Goal: Task Accomplishment & Management: Use online tool/utility

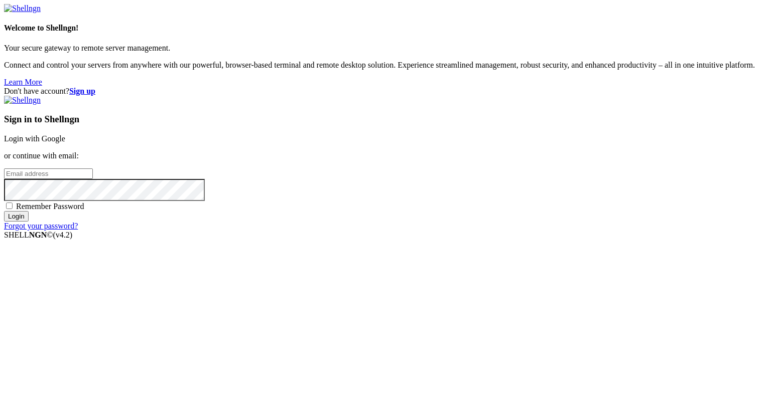
click at [29, 222] on input "Login" at bounding box center [16, 216] width 25 height 11
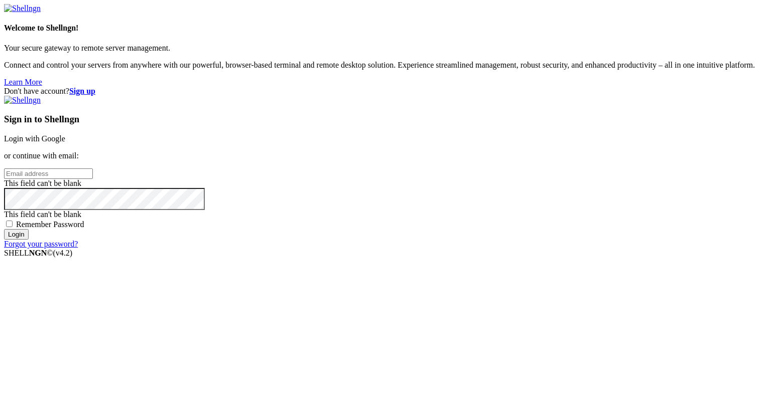
click at [29, 240] on input "Login" at bounding box center [16, 234] width 25 height 11
click at [93, 179] on input "email" at bounding box center [48, 174] width 89 height 11
type input "leca"
click at [29, 231] on input "Login" at bounding box center [16, 225] width 25 height 11
click at [314, 240] on div "Don't have account? Sign up Sign in to Shellngn Login with Google or continue w…" at bounding box center [385, 163] width 763 height 153
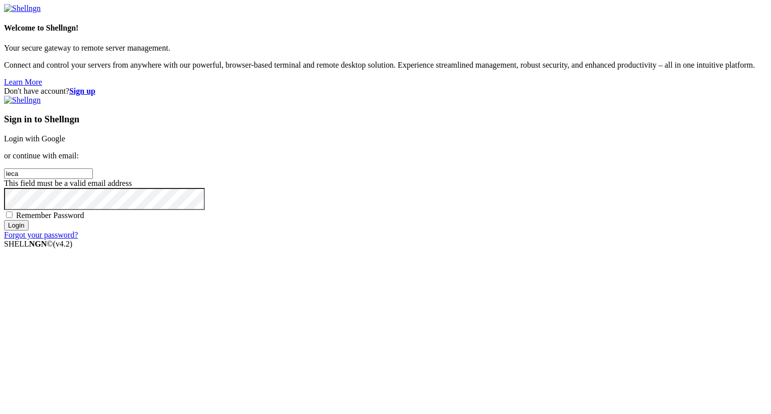
click at [65, 141] on link "Login with Google" at bounding box center [34, 138] width 61 height 9
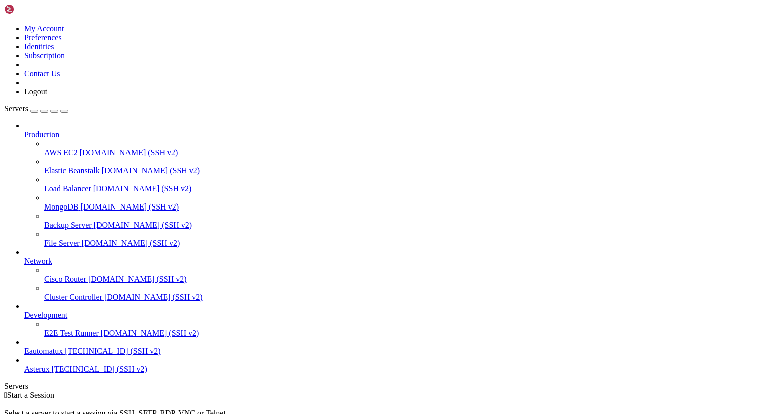
click at [63, 356] on span "Eautomatux" at bounding box center [43, 351] width 39 height 9
click at [53, 356] on span "Eautomatux" at bounding box center [43, 351] width 39 height 9
click at [52, 356] on span "Eautomatux" at bounding box center [43, 351] width 39 height 9
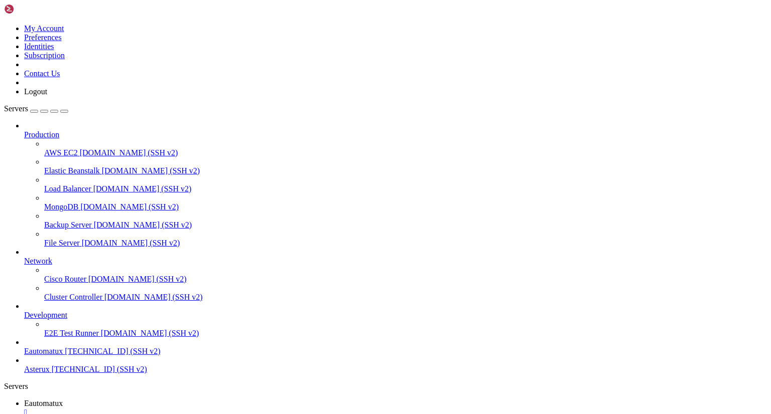
scroll to position [0, 0]
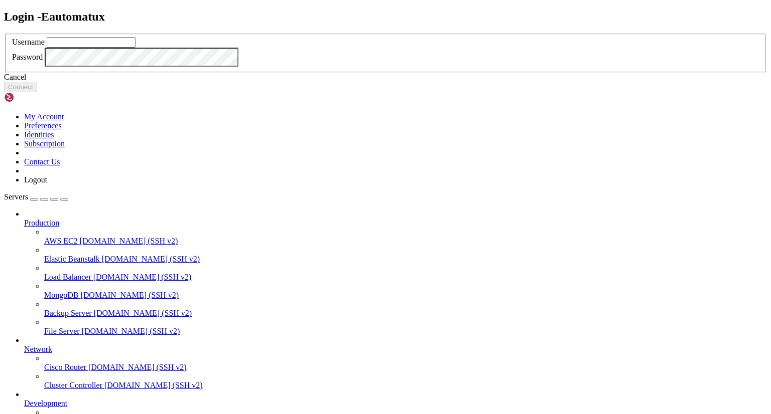
type input "leca"
click at [37, 92] on button "Connect" at bounding box center [20, 87] width 33 height 11
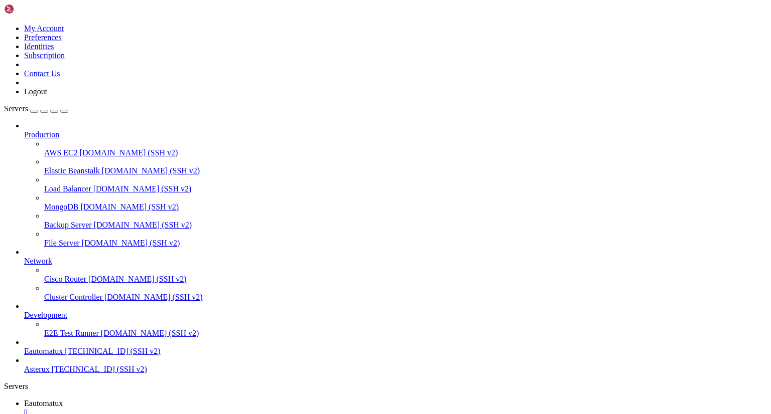
click at [25, 104] on span "Servers" at bounding box center [16, 108] width 24 height 9
click at [34, 111] on div "button" at bounding box center [34, 111] width 0 height 0
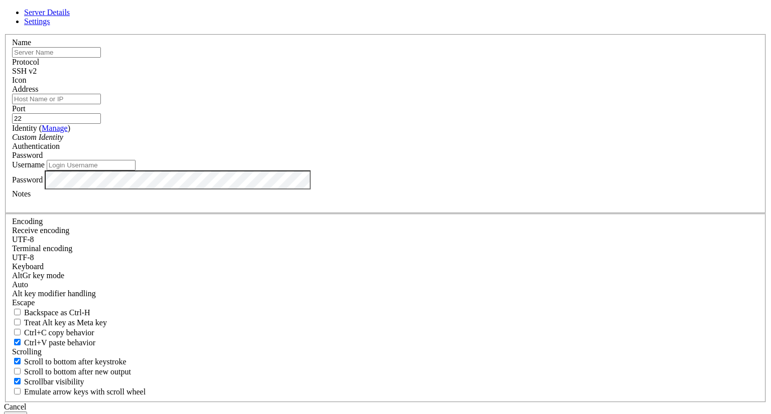
click at [101, 58] on input "text" at bounding box center [56, 52] width 89 height 11
type input "Panoramux"
click at [101, 104] on input "Address" at bounding box center [56, 99] width 89 height 11
type input "[TECHNICAL_ID]"
click at [4, 412] on button "Save" at bounding box center [15, 417] width 23 height 11
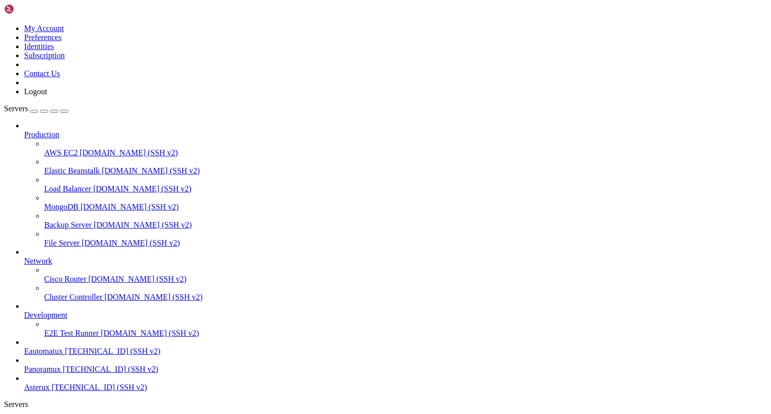
click at [48, 374] on span "Panoramux" at bounding box center [42, 369] width 37 height 9
click at [62, 389] on span "[TECHNICAL_ID] (SSH v2)" at bounding box center [99, 387] width 95 height 9
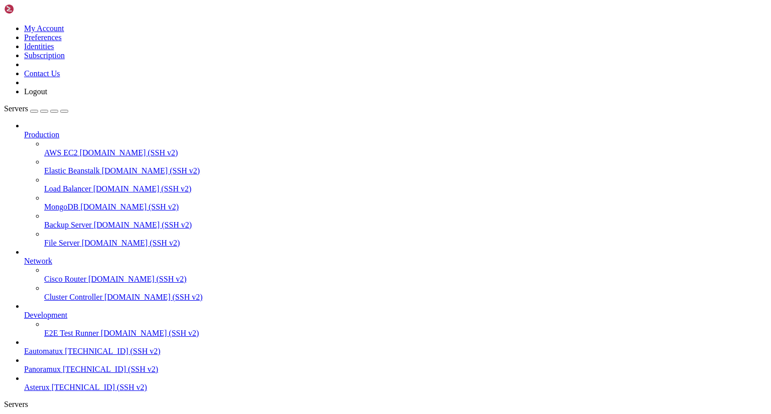
click at [50, 383] on span "Asterux" at bounding box center [37, 387] width 26 height 9
click at [50, 384] on span "Asterux" at bounding box center [37, 387] width 26 height 9
click at [56, 347] on span "Eautomatux" at bounding box center [43, 351] width 39 height 9
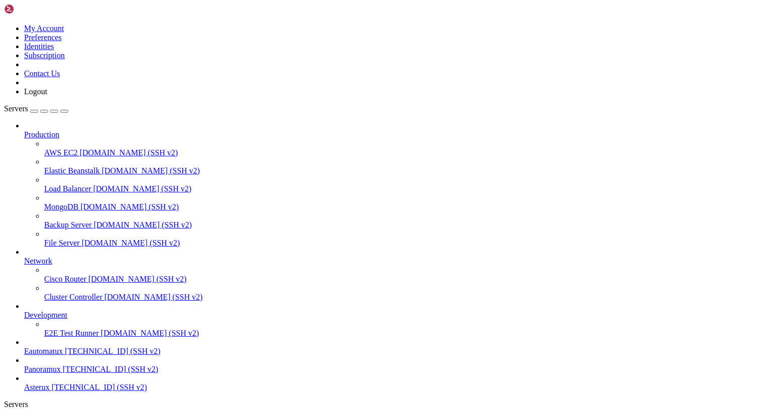
scroll to position [88737, 0]
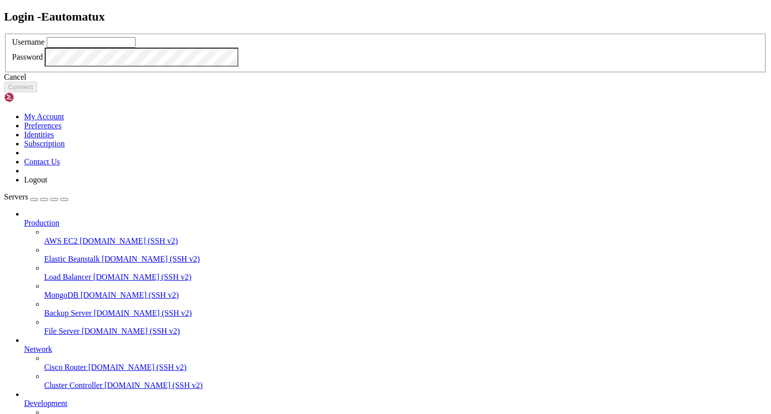
type input "leca"
click at [37, 92] on button "Connect" at bounding box center [20, 87] width 33 height 11
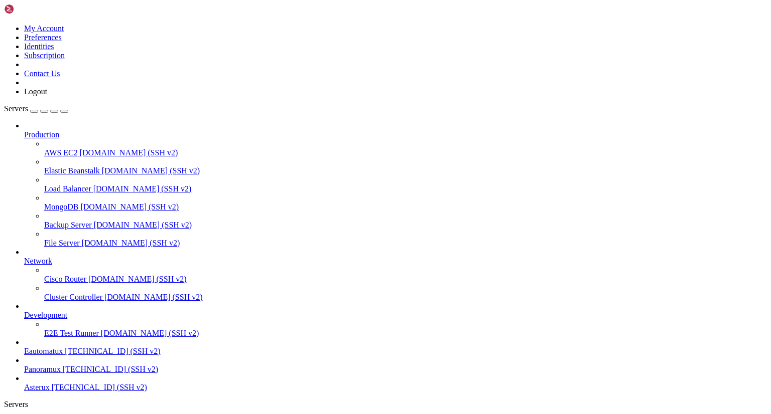
scroll to position [89598, 0]
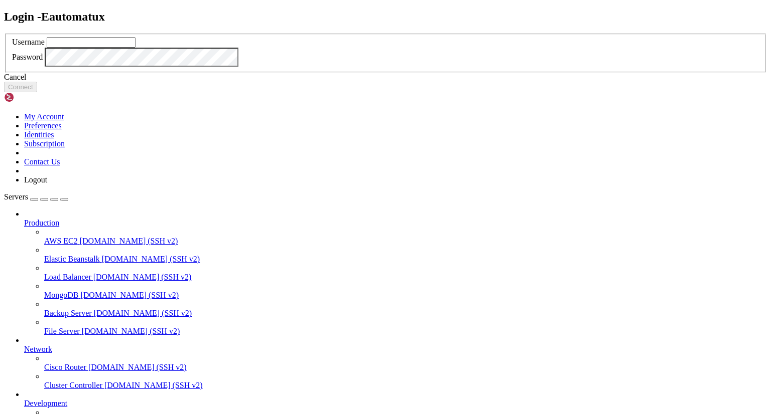
type input "leca"
click at [37, 92] on button "Connect" at bounding box center [20, 87] width 33 height 11
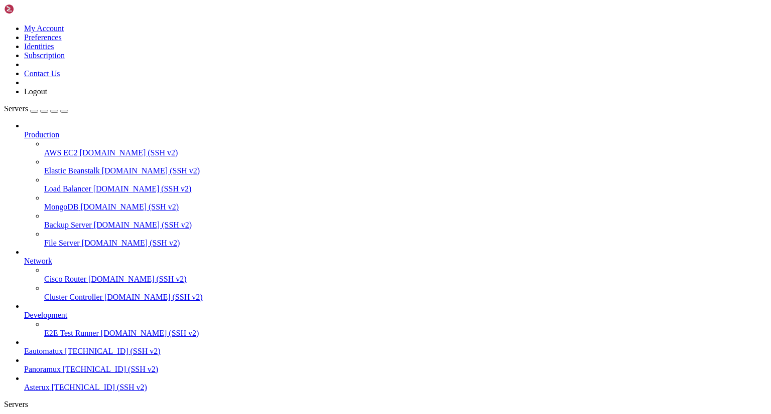
scroll to position [90937, 0]
click at [4, 24] on icon at bounding box center [4, 24] width 0 height 0
click at [47, 96] on link "Logout" at bounding box center [35, 91] width 23 height 9
